Goal: Check status: Check status

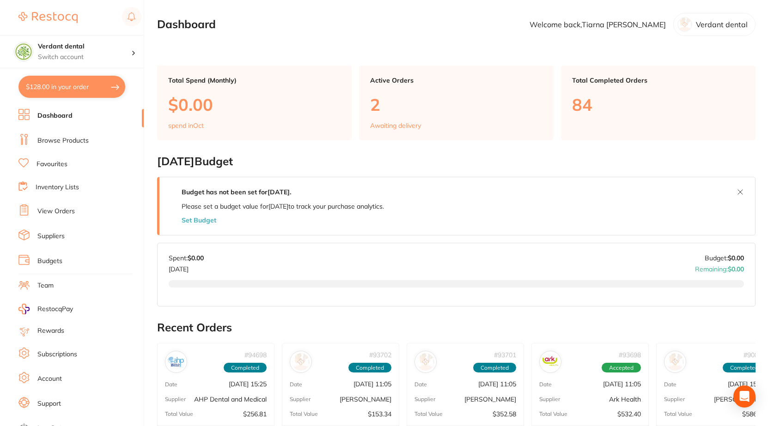
click at [62, 206] on li "View Orders" at bounding box center [80, 212] width 125 height 14
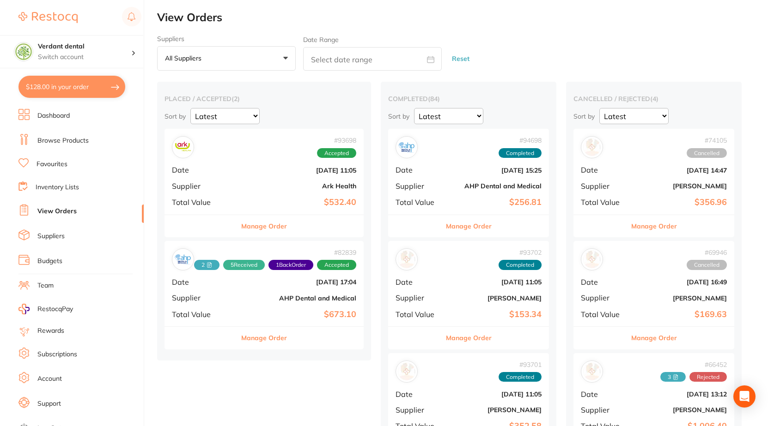
click at [323, 194] on div "# 93698 Accepted Date [DATE] 11:05 Supplier Ark Health Total Value $532.40" at bounding box center [263, 171] width 199 height 85
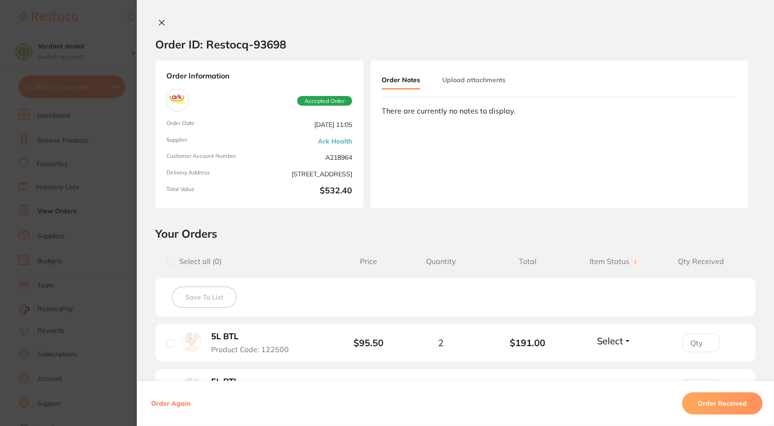
click at [162, 25] on icon at bounding box center [161, 22] width 7 height 7
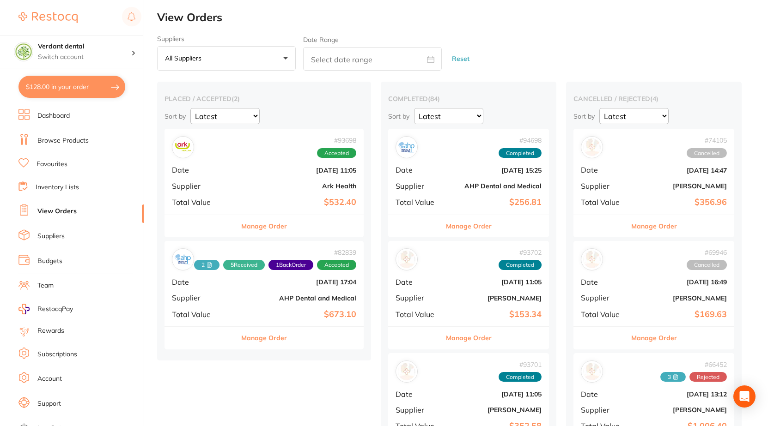
click at [197, 193] on div "# 93698 Accepted Date [DATE] 11:05 Supplier Ark Health Total Value $532.40" at bounding box center [263, 171] width 199 height 85
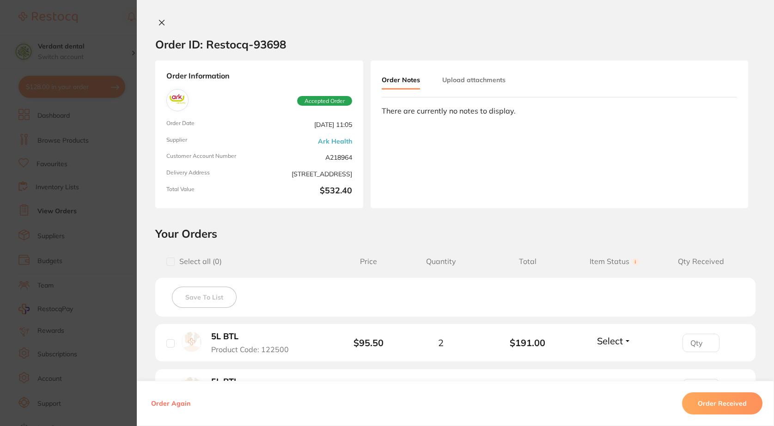
click at [159, 22] on icon at bounding box center [161, 22] width 5 height 5
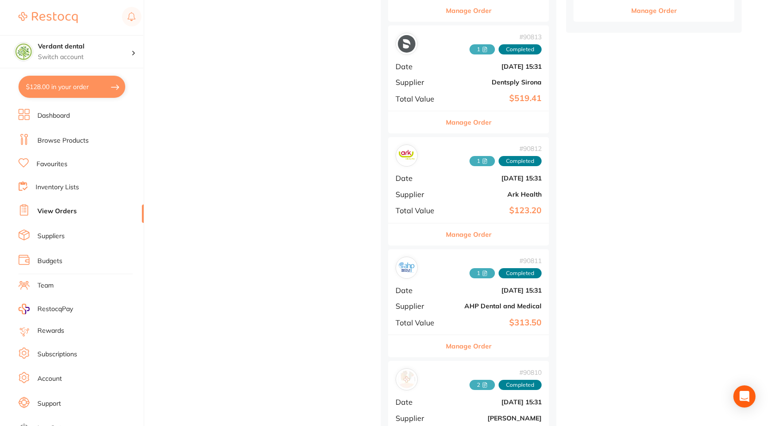
scroll to position [554, 0]
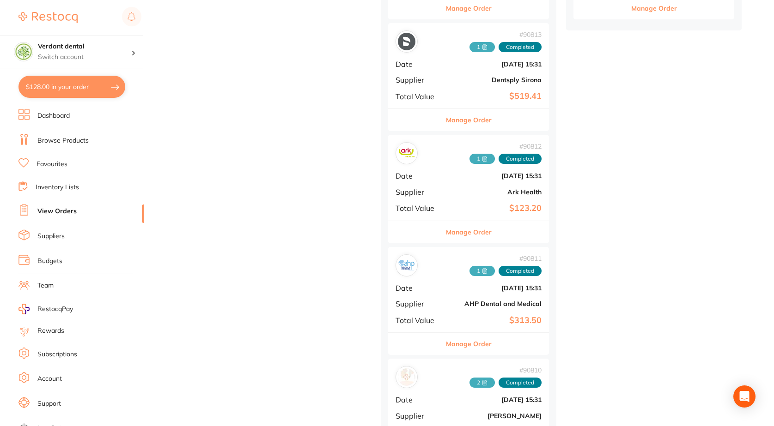
click at [485, 158] on span "1" at bounding box center [481, 159] width 25 height 10
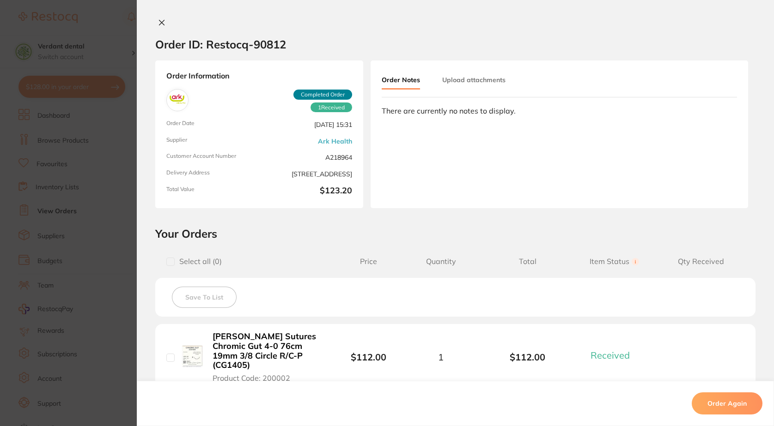
click at [461, 79] on button "Upload attachments" at bounding box center [473, 80] width 63 height 17
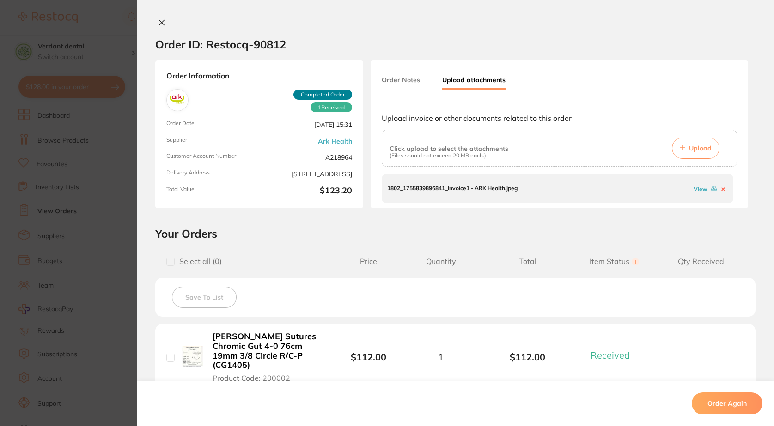
click at [703, 189] on link "View" at bounding box center [700, 189] width 14 height 7
click at [155, 24] on button at bounding box center [161, 23] width 13 height 10
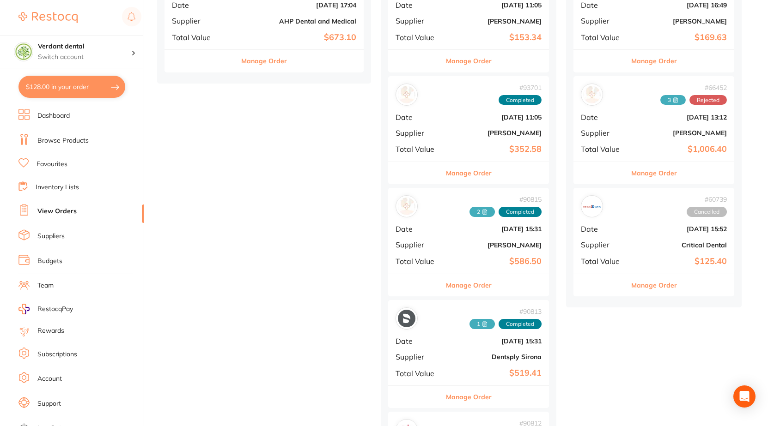
scroll to position [92, 0]
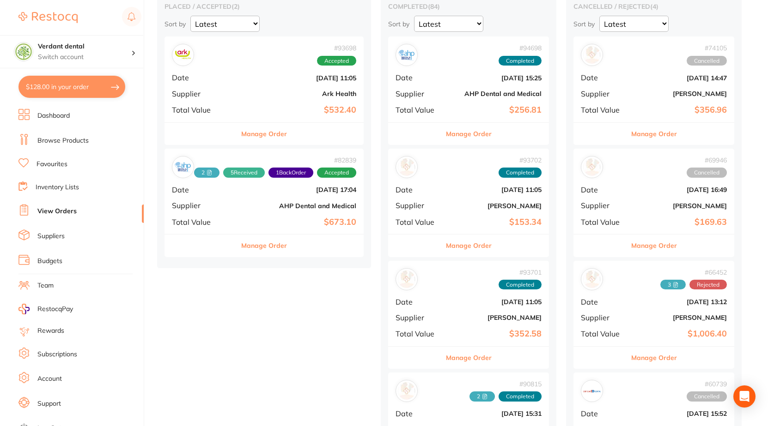
click at [260, 97] on b "Ark Health" at bounding box center [297, 93] width 118 height 7
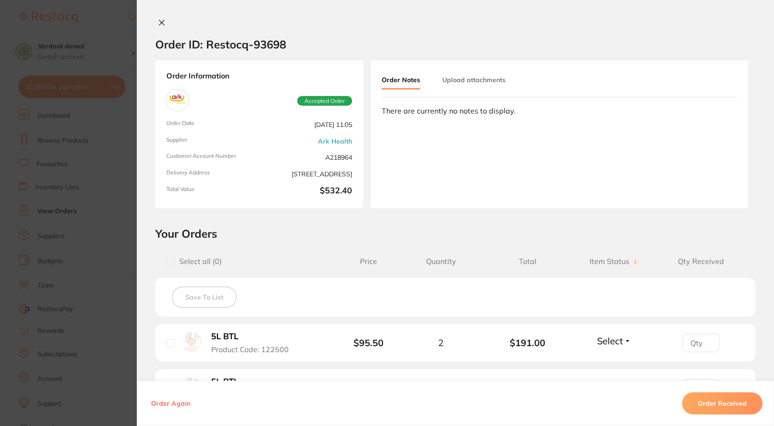
scroll to position [92, 0]
